Goal: Communication & Community: Answer question/provide support

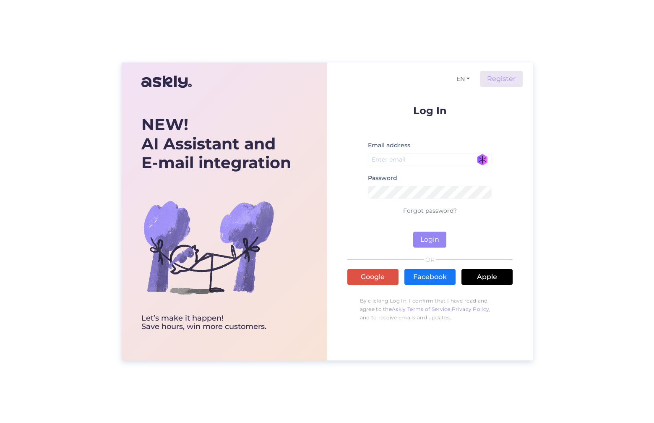
click at [400, 158] on input "email" at bounding box center [430, 159] width 124 height 13
type input "[EMAIL_ADDRESS][DOMAIN_NAME]"
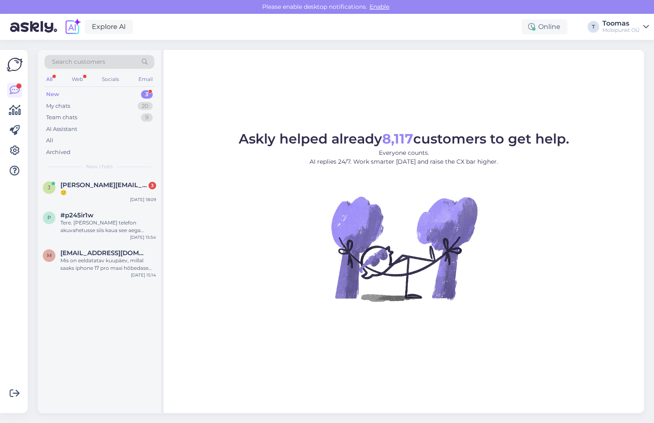
click at [420, 241] on img at bounding box center [404, 248] width 151 height 151
click at [130, 194] on div "🙂" at bounding box center [108, 193] width 96 height 8
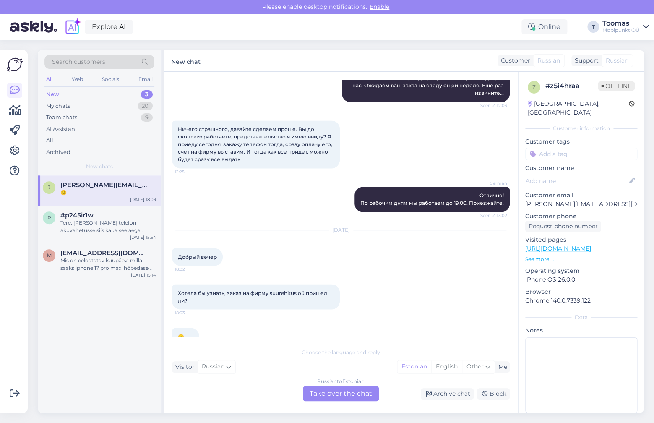
scroll to position [572, 0]
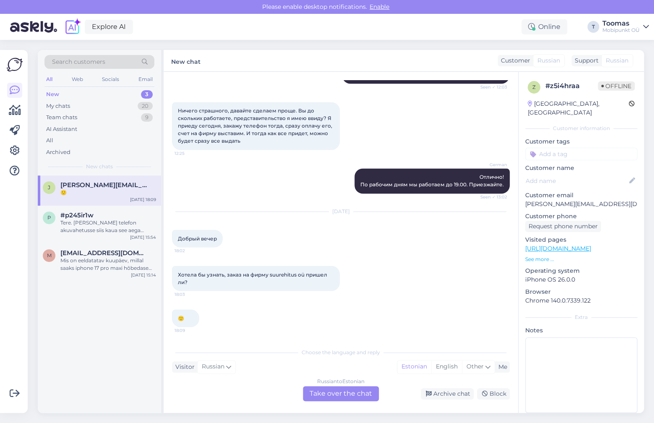
click at [329, 395] on div "Russian to Estonian Take over the chat" at bounding box center [341, 393] width 76 height 15
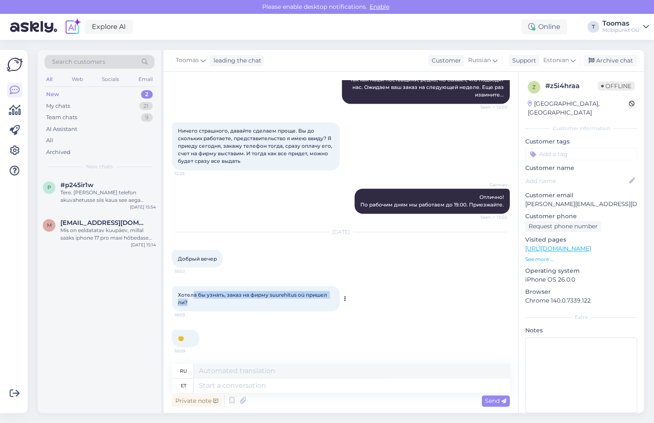
drag, startPoint x: 193, startPoint y: 293, endPoint x: 274, endPoint y: 304, distance: 82.2
click at [274, 304] on div "Хотела бы узнать, заказ на фирму suurehitus oü пришел ли? 18:03" at bounding box center [256, 298] width 168 height 25
drag, startPoint x: 171, startPoint y: 261, endPoint x: 254, endPoint y: 261, distance: 83.1
click at [255, 261] on div "Chat started Oct 1 2025 Добрый вечер! Как в магазине оформить телефон на фирму?…" at bounding box center [341, 242] width 355 height 341
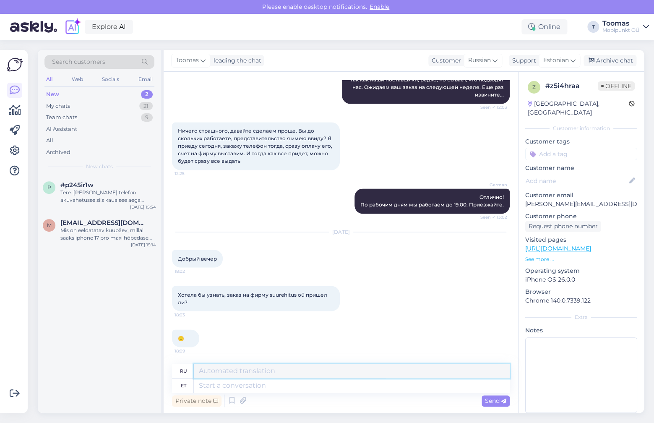
click at [249, 368] on textarea at bounding box center [352, 371] width 316 height 14
click at [110, 200] on div "Tere. Kui tuua telefon akuvahetusse siis kaua see aega võtab? Lugesin, et ka as…" at bounding box center [108, 196] width 96 height 15
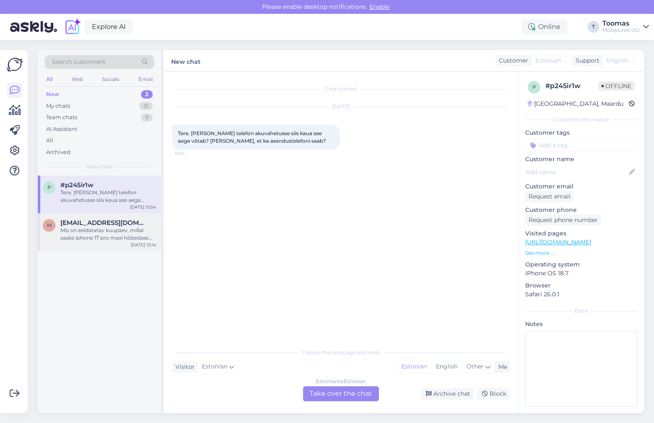
scroll to position [0, 0]
click at [102, 108] on div "My chats 21" at bounding box center [99, 106] width 110 height 12
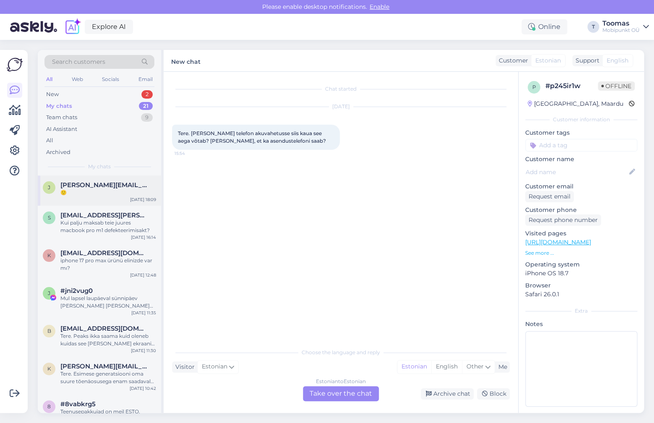
click at [110, 201] on div "J Jana.sergejenko@icloud.com 🙂 Oct 8 18:09" at bounding box center [99, 190] width 123 height 30
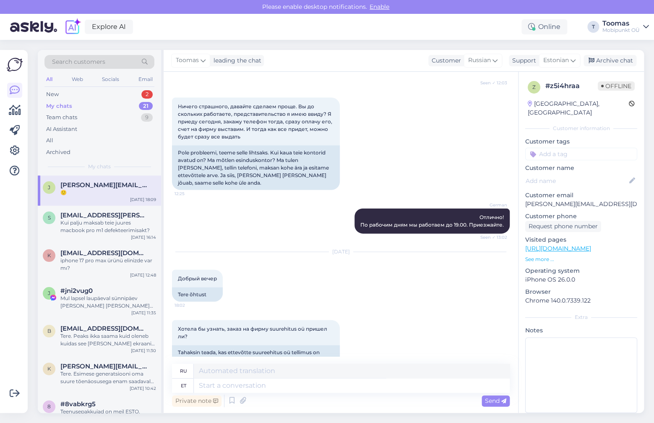
scroll to position [794, 0]
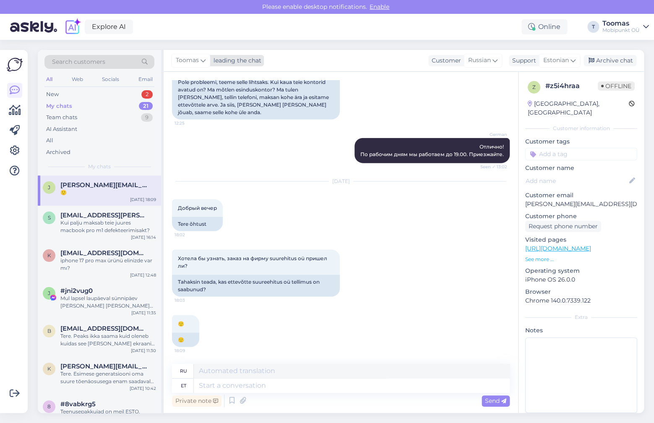
click at [204, 60] on icon at bounding box center [203, 60] width 5 height 9
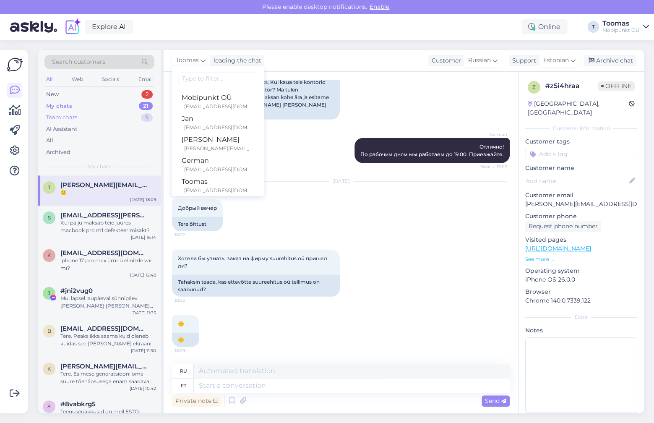
click at [82, 117] on div "Team chats 9" at bounding box center [99, 118] width 110 height 12
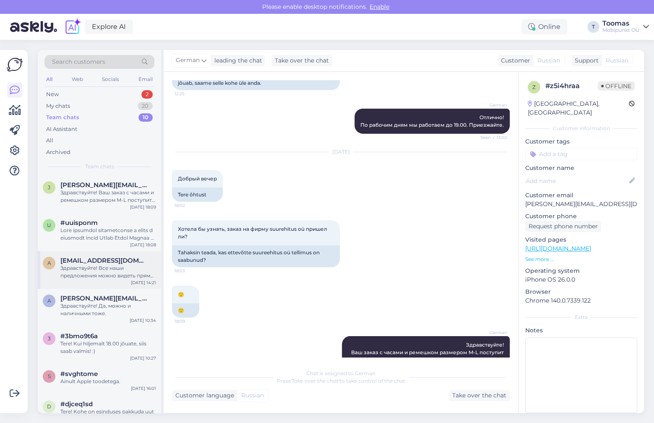
scroll to position [874, 0]
